Goal: Book appointment/travel/reservation

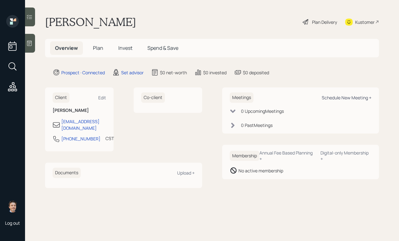
click at [341, 97] on div "Schedule New Meeting +" at bounding box center [347, 98] width 50 height 6
select select "round-robin"
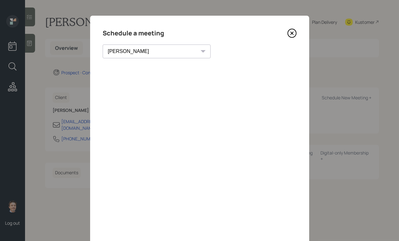
scroll to position [0, 0]
click at [288, 34] on icon at bounding box center [291, 32] width 9 height 9
